Goal: Find specific page/section: Find specific page/section

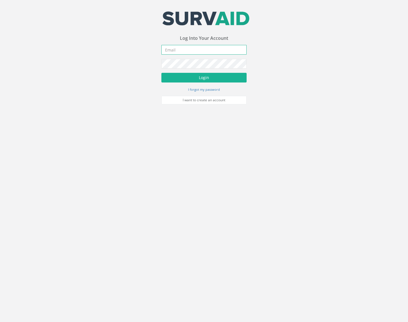
click at [195, 50] on input "email" at bounding box center [203, 50] width 85 height 10
type input "E"
type input "[EMAIL_ADDRESS][DOMAIN_NAME]"
click at [161, 73] on button "Login" at bounding box center [203, 78] width 85 height 10
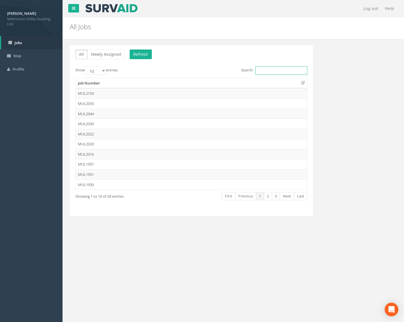
click at [274, 72] on input "Search:" at bounding box center [281, 70] width 52 height 9
click at [102, 69] on select "10 25 50 100" at bounding box center [95, 70] width 21 height 9
select select "100"
click at [85, 66] on select "10 25 50 100" at bounding box center [95, 70] width 21 height 9
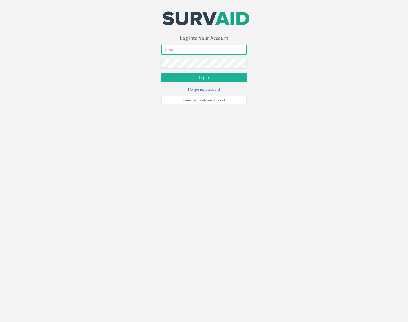
click at [187, 53] on input "email" at bounding box center [203, 50] width 85 height 10
type input "EMARTINS@METROSCAN.IE"
click at [161, 73] on button "Login" at bounding box center [203, 78] width 85 height 10
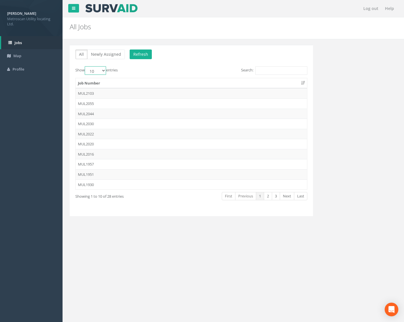
click at [103, 68] on select "10 25 50 100" at bounding box center [95, 70] width 21 height 9
select select "100"
click at [85, 66] on select "10 25 50 100" at bounding box center [95, 70] width 21 height 9
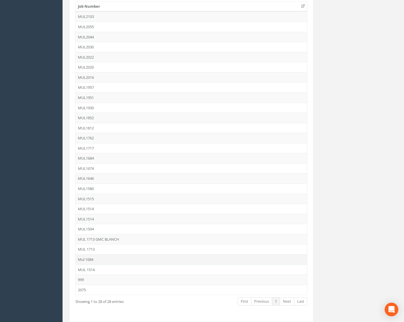
scroll to position [95, 0]
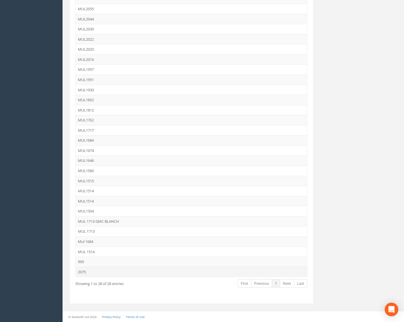
click at [104, 272] on td "2075" at bounding box center [191, 271] width 231 height 10
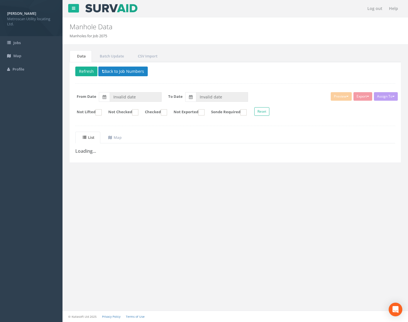
type input "23/07/2025"
type input "29/07/2025"
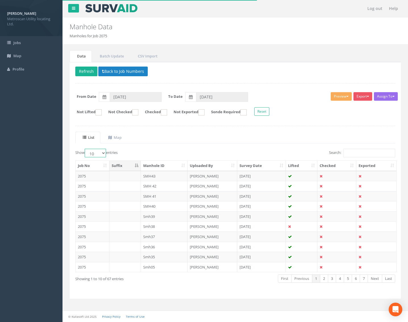
click at [104, 154] on select "10 25 50 100" at bounding box center [95, 153] width 21 height 9
select select "100"
click at [85, 149] on select "10 25 50 100" at bounding box center [95, 153] width 21 height 9
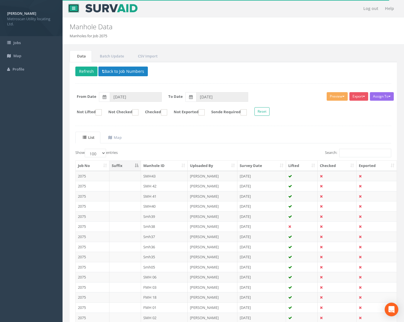
click at [72, 7] on icon at bounding box center [73, 8] width 3 height 4
